Goal: Task Accomplishment & Management: Use online tool/utility

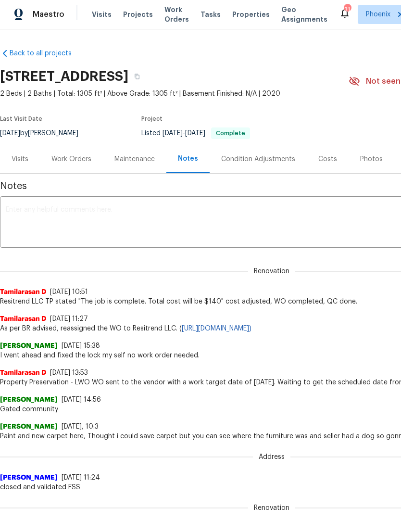
scroll to position [0, 0]
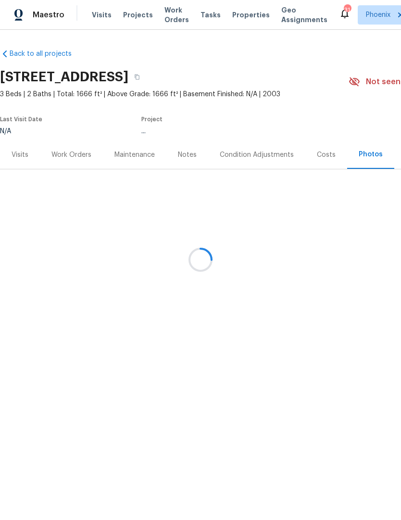
scroll to position [0, 0]
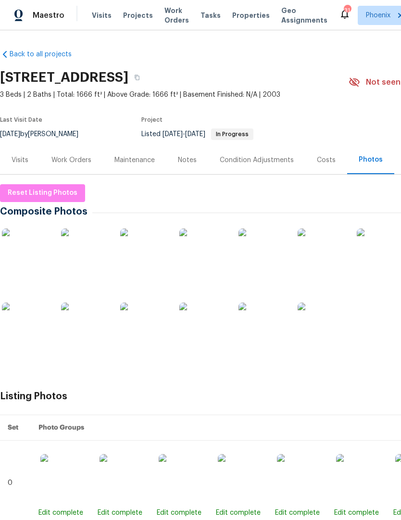
click at [16, 162] on div "Visits" at bounding box center [20, 160] width 17 height 10
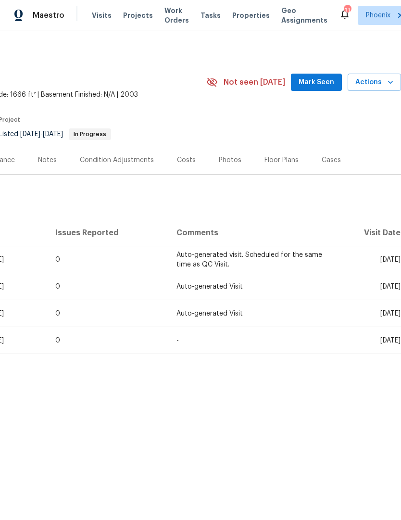
scroll to position [0, 142]
click at [373, 90] on button "Actions" at bounding box center [374, 83] width 53 height 18
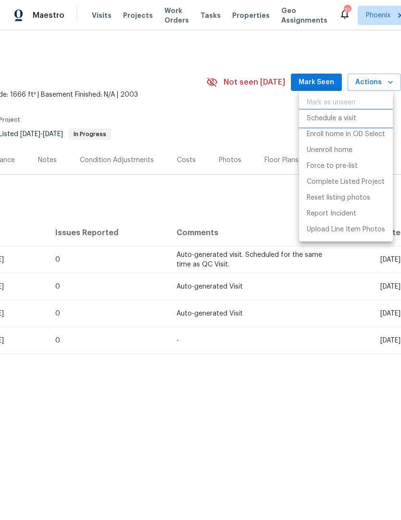
click at [318, 117] on p "Schedule a visit" at bounding box center [332, 119] width 50 height 10
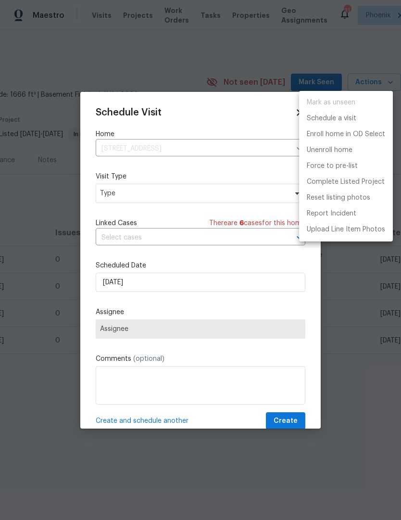
click at [115, 195] on div at bounding box center [200, 260] width 401 height 520
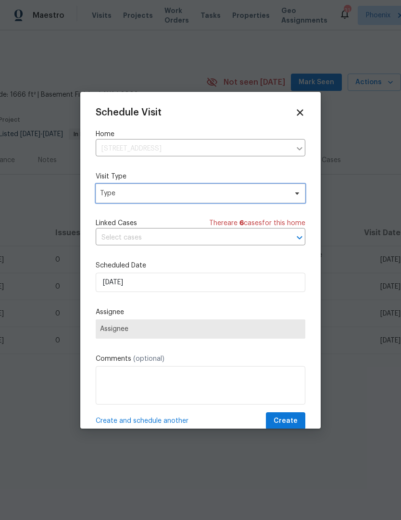
click at [101, 198] on span "Type" at bounding box center [193, 194] width 187 height 10
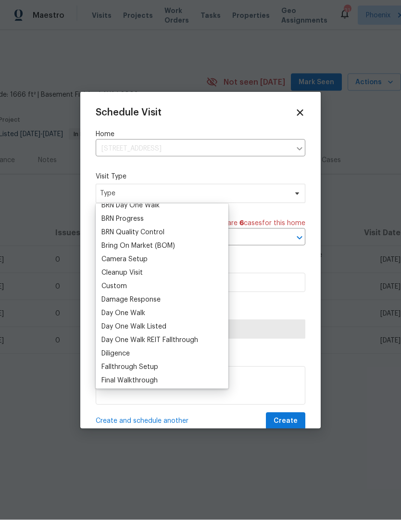
scroll to position [84, 0]
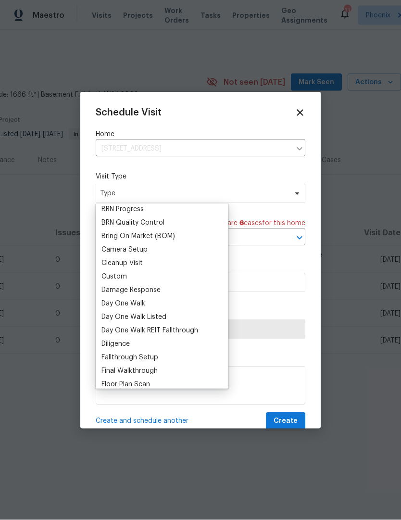
click at [106, 275] on div "Custom" at bounding box center [113, 277] width 25 height 10
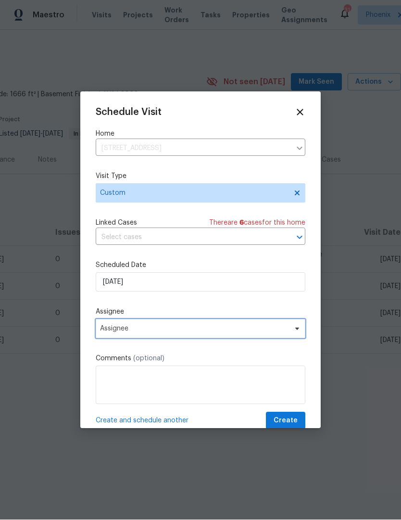
click at [104, 330] on span "Assignee" at bounding box center [194, 329] width 189 height 8
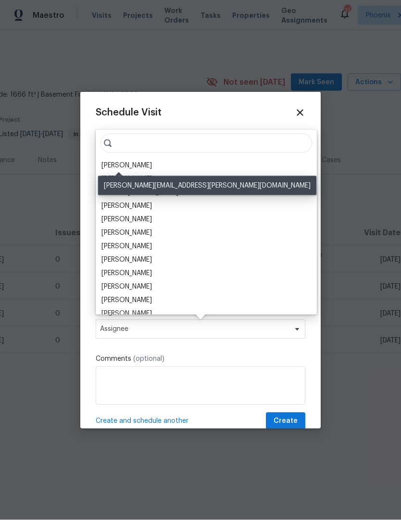
click at [109, 167] on div "[PERSON_NAME]" at bounding box center [126, 166] width 51 height 10
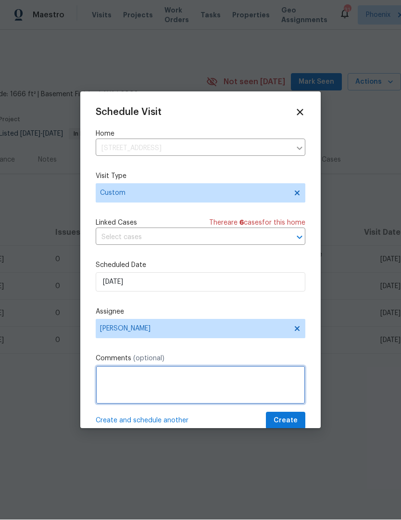
click at [108, 384] on textarea at bounding box center [201, 385] width 210 height 38
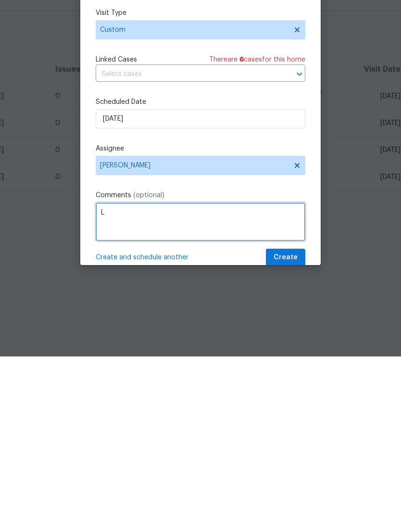
scroll to position [0, 0]
type textarea "Landscape walk"
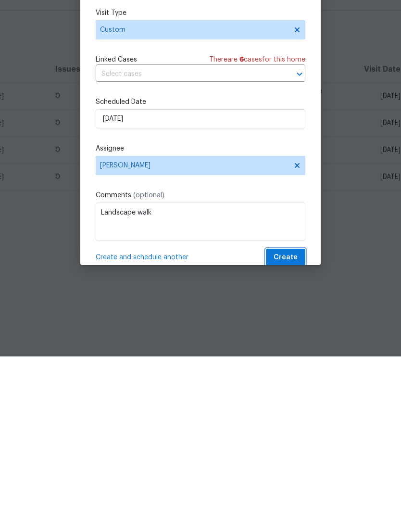
click at [294, 415] on span "Create" at bounding box center [286, 421] width 24 height 12
